Goal: Task Accomplishment & Management: Manage account settings

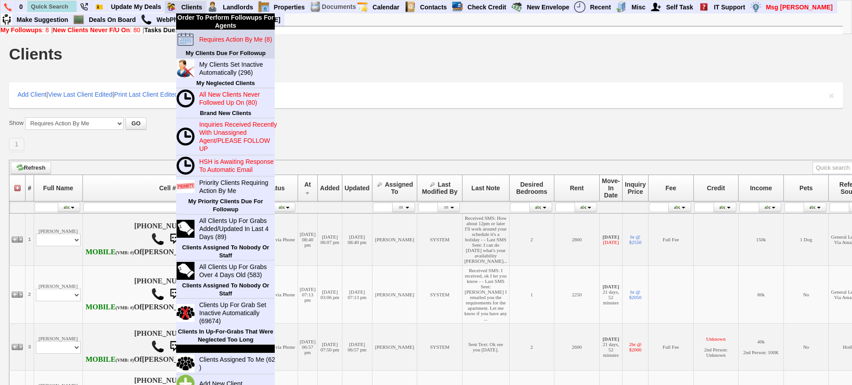
click at [217, 39] on blink "Requires Action By Me (8)" at bounding box center [235, 39] width 73 height 7
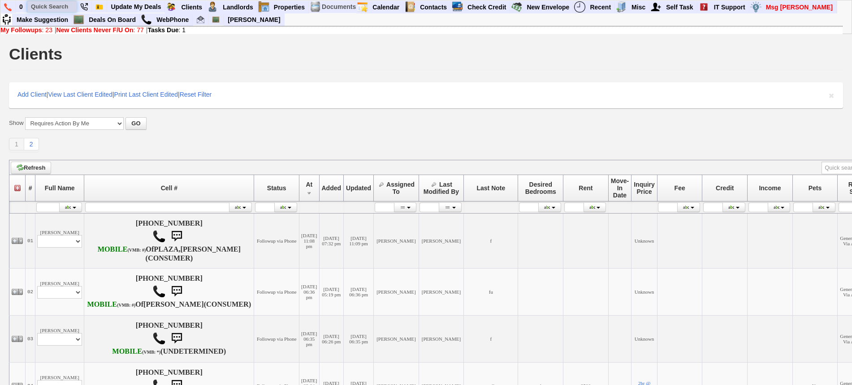
click at [58, 9] on input "text" at bounding box center [51, 6] width 49 height 11
type input "27 treno"
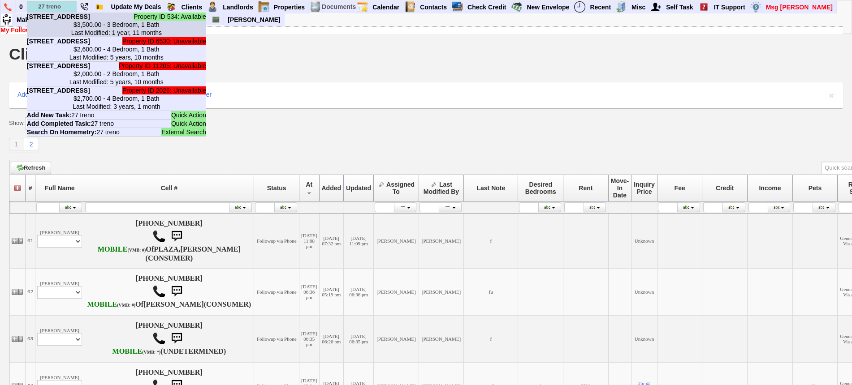
click at [69, 20] on b "[STREET_ADDRESS]" at bounding box center [58, 16] width 63 height 7
click at [57, 7] on input "text" at bounding box center [51, 6] width 49 height 11
paste input "[PHONE_NUMBER]"
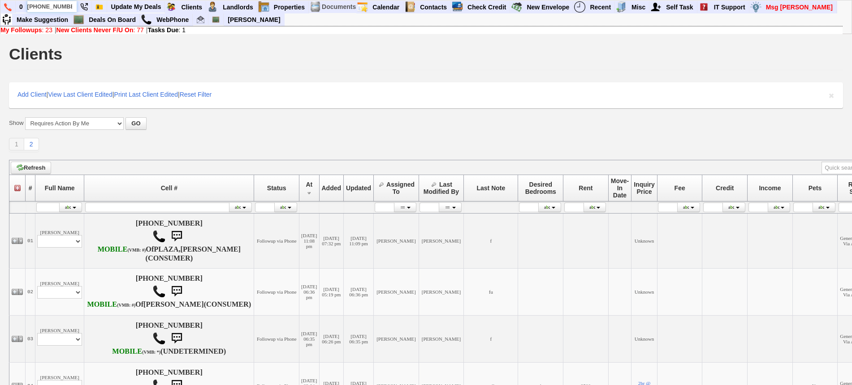
click at [69, 5] on input "[PHONE_NUMBER]" at bounding box center [51, 6] width 49 height 11
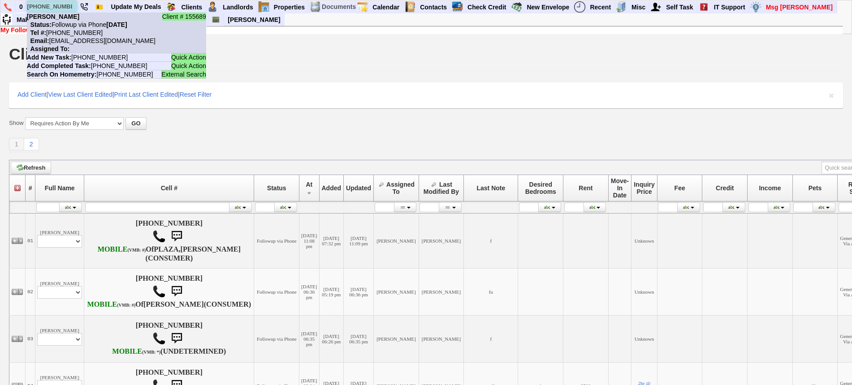
type input "[PHONE_NUMBER]"
click at [74, 22] on nobr "Status: Followup via Phone [DATE]" at bounding box center [77, 24] width 100 height 7
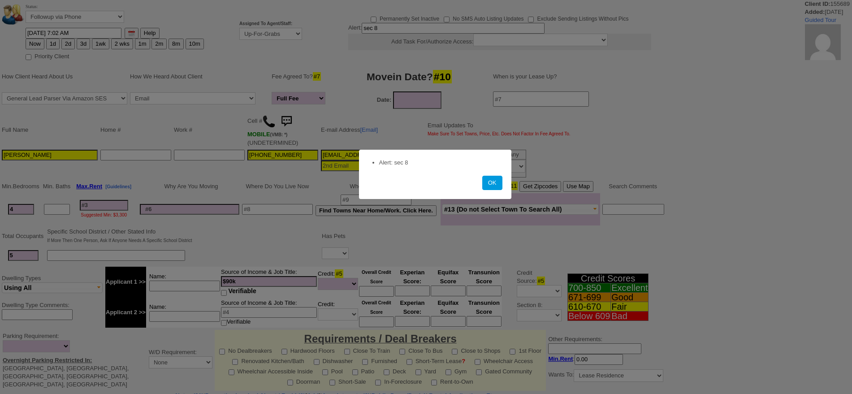
select select "Full Fee"
click at [506, 186] on form "Alert: sec 8 OK" at bounding box center [435, 174] width 152 height 49
click at [491, 181] on button "OK" at bounding box center [492, 183] width 20 height 14
